Goal: Navigation & Orientation: Find specific page/section

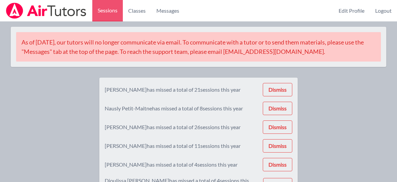
scroll to position [23, 0]
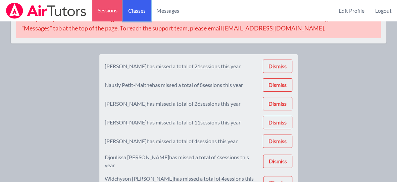
click at [134, 6] on link "Classes" at bounding box center [137, 10] width 28 height 21
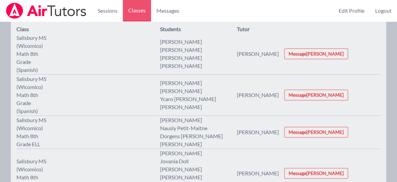
scroll to position [59, 0]
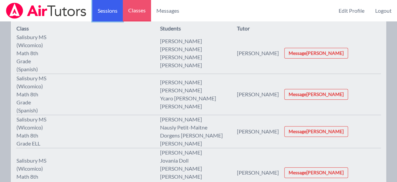
click at [114, 10] on link "Sessions" at bounding box center [107, 10] width 31 height 21
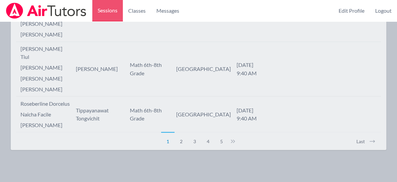
scroll to position [1814, 0]
click at [361, 140] on button "Last" at bounding box center [366, 138] width 30 height 13
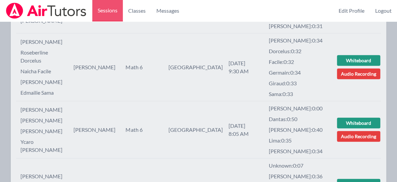
scroll to position [782, 0]
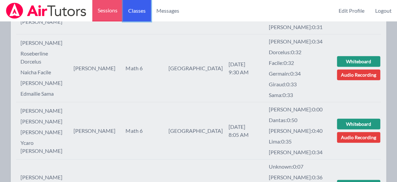
click at [137, 12] on link "Classes" at bounding box center [137, 10] width 28 height 21
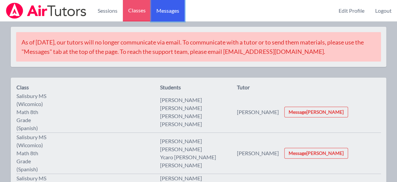
click at [167, 10] on span "Messages" at bounding box center [167, 11] width 23 height 8
